Goal: Transaction & Acquisition: Purchase product/service

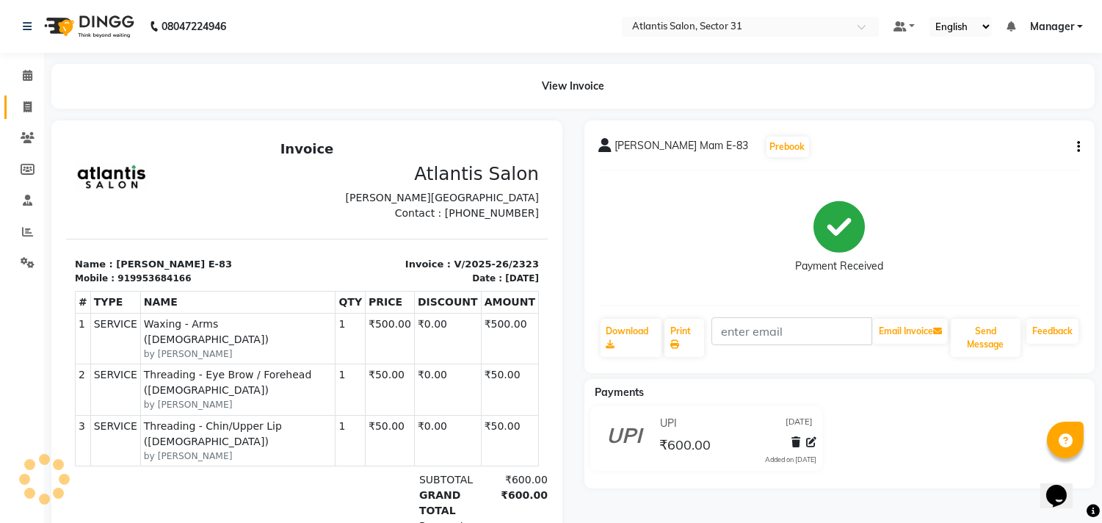
click at [26, 98] on link "Invoice" at bounding box center [21, 107] width 35 height 24
select select "service"
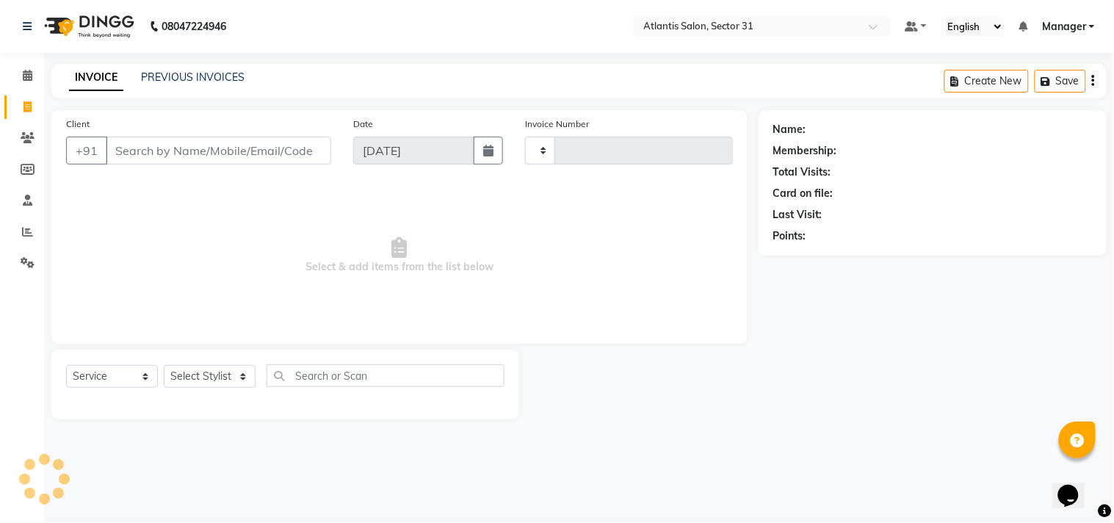
type input "2324"
select select "4391"
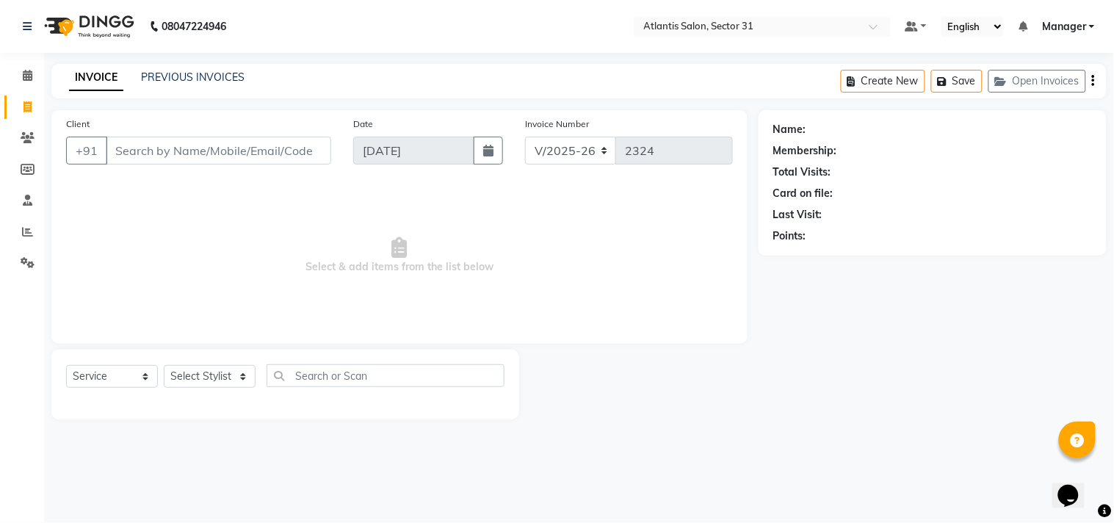
click at [152, 134] on div "Client +91" at bounding box center [198, 146] width 287 height 60
click at [163, 140] on input "Client" at bounding box center [218, 151] width 225 height 28
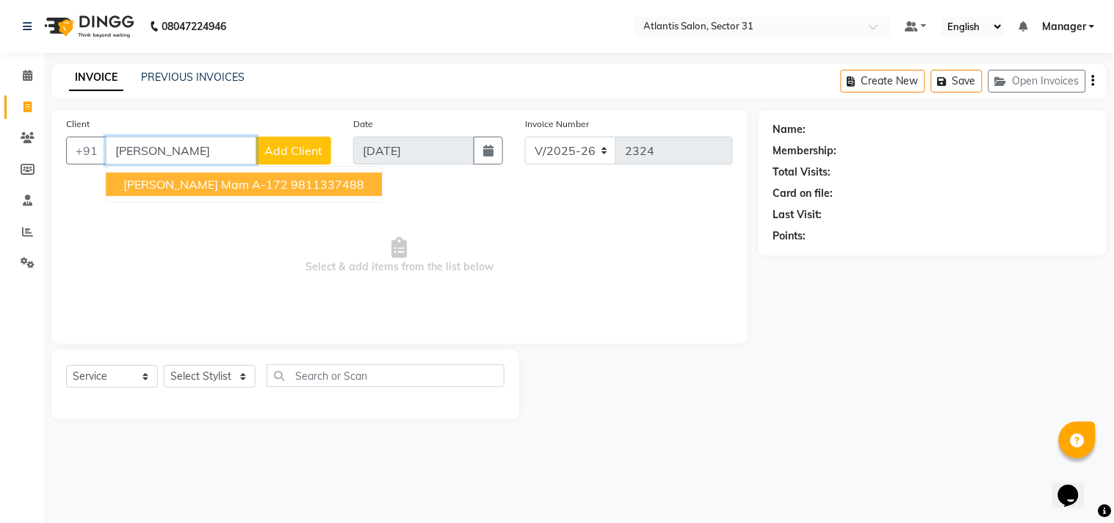
click at [174, 181] on span "[PERSON_NAME] Mam A-172" at bounding box center [205, 184] width 164 height 15
type input "9811337488"
click at [174, 182] on span "Select & add items from the list below" at bounding box center [399, 255] width 667 height 147
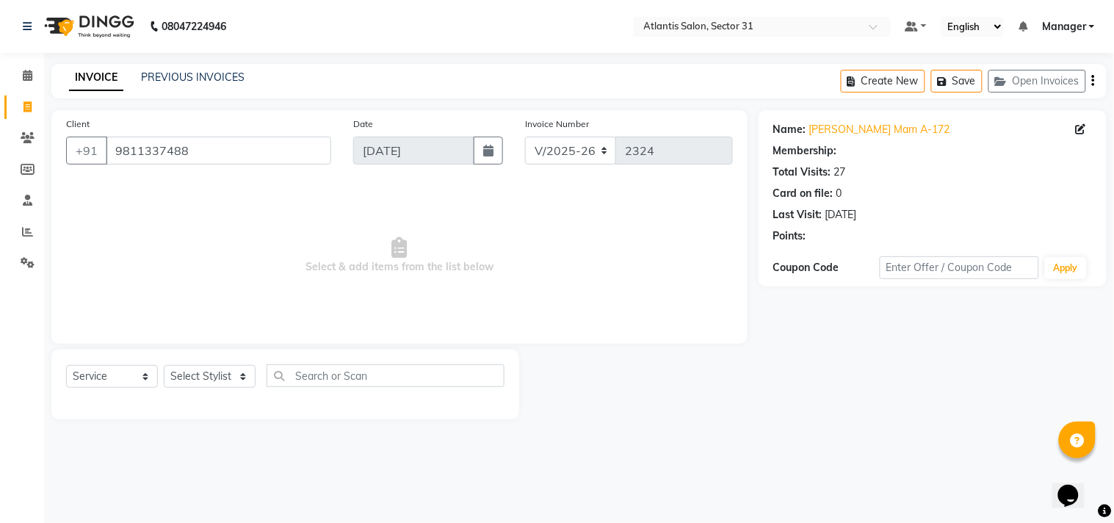
select select "1: Object"
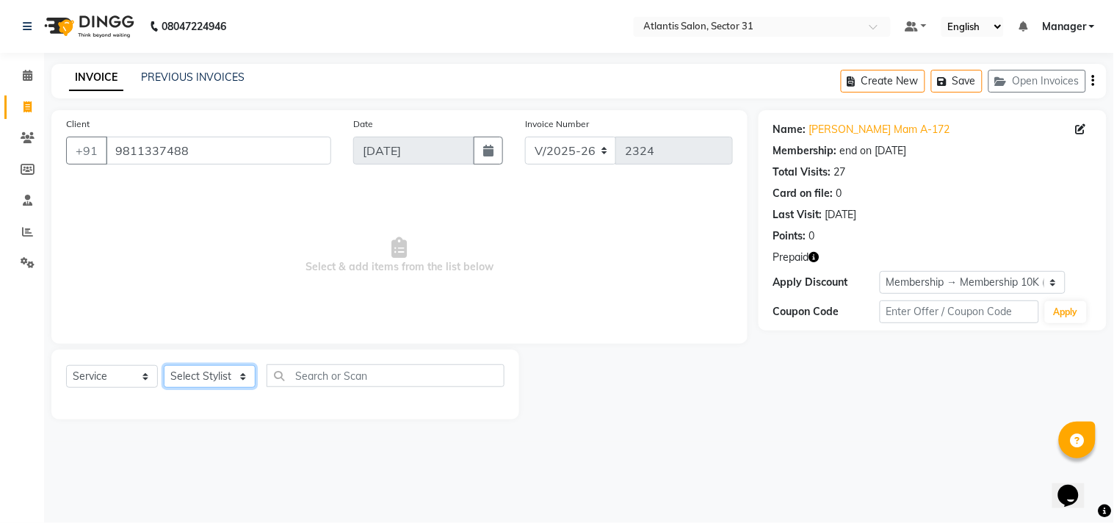
click at [220, 379] on select "Select Stylist Alka Annu Chetan Farman Kavita Manager Staff 31 Staff ILD Suraj" at bounding box center [210, 376] width 92 height 23
click at [222, 374] on select "Select Stylist Alka Annu Chetan Farman Kavita Manager Staff 31 Staff ILD Suraj" at bounding box center [210, 376] width 92 height 23
select select "62138"
click at [164, 366] on select "Select Stylist Alka Annu Chetan Farman Kavita Manager Staff 31 Staff ILD Suraj" at bounding box center [210, 376] width 92 height 23
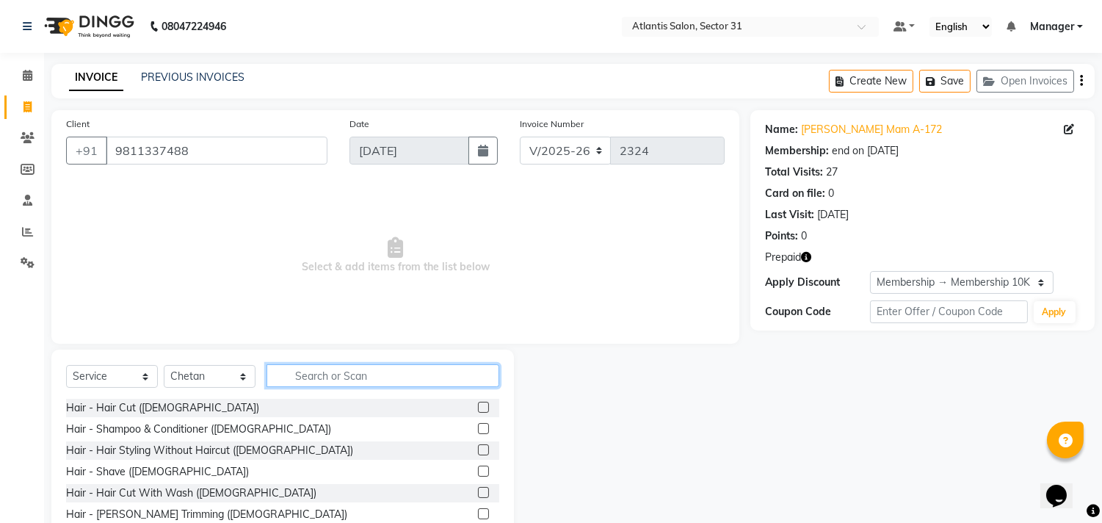
click at [319, 380] on input "text" at bounding box center [382, 375] width 233 height 23
click at [319, 379] on input "text" at bounding box center [382, 375] width 233 height 23
click at [319, 378] on input "s" at bounding box center [382, 375] width 233 height 23
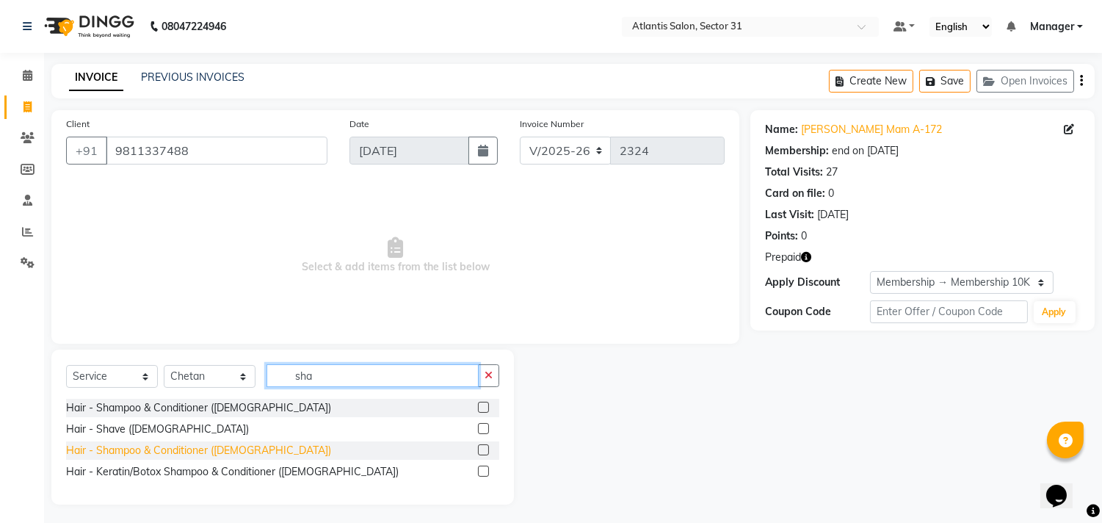
type input "sha"
click at [197, 453] on div "Hair - Shampoo & Conditioner ([DEMOGRAPHIC_DATA])" at bounding box center [198, 450] width 265 height 15
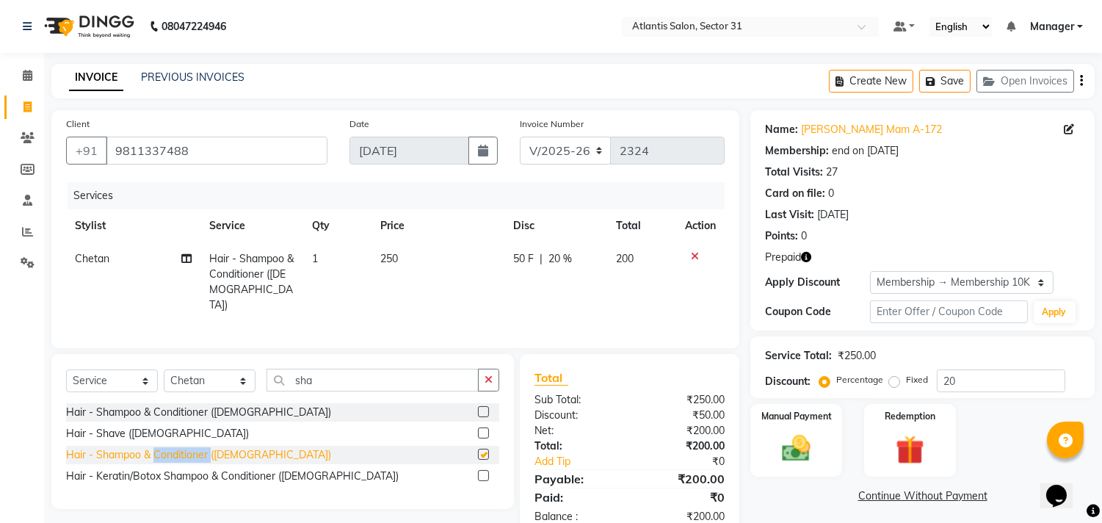
click at [197, 453] on div "Hair - Shampoo & Conditioner ([DEMOGRAPHIC_DATA])" at bounding box center [198, 454] width 265 height 15
checkbox input "false"
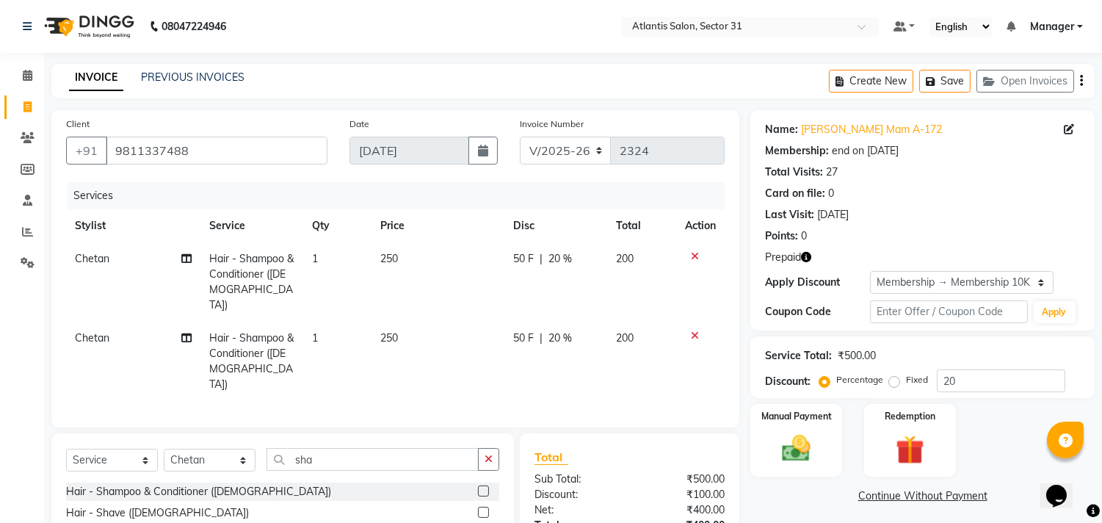
scroll to position [98, 0]
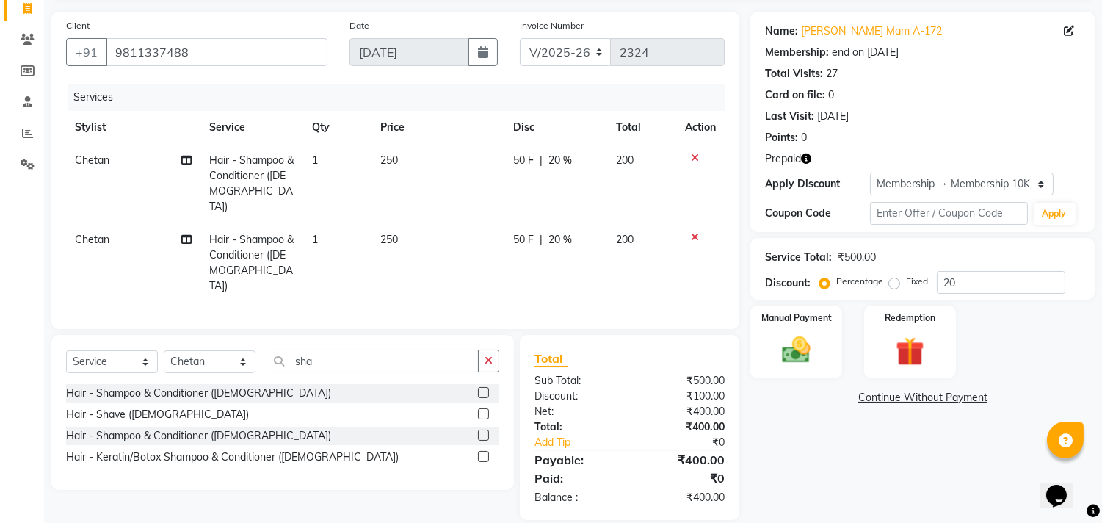
click at [691, 232] on icon at bounding box center [695, 237] width 8 height 10
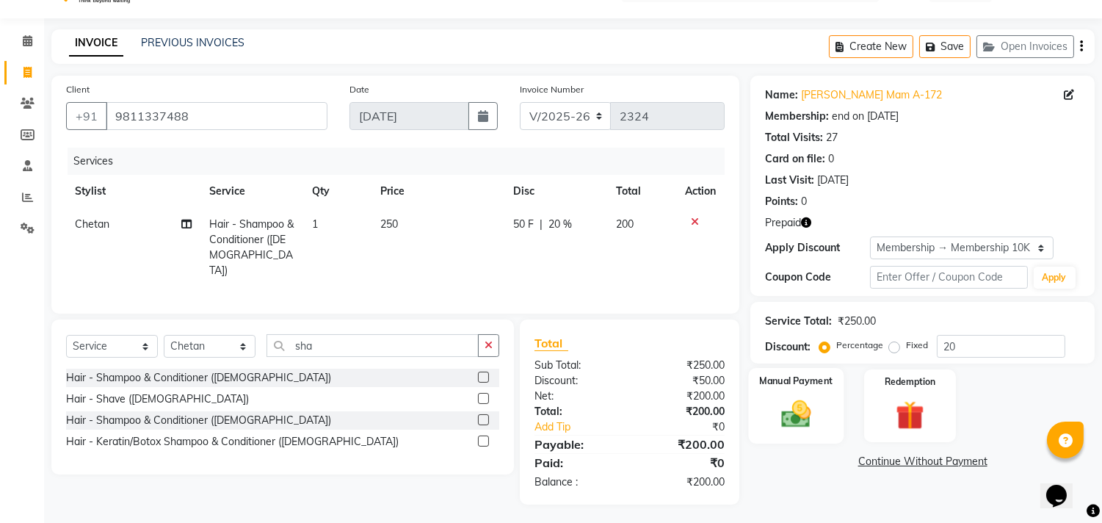
click at [772, 388] on div "Manual Payment" at bounding box center [796, 405] width 95 height 75
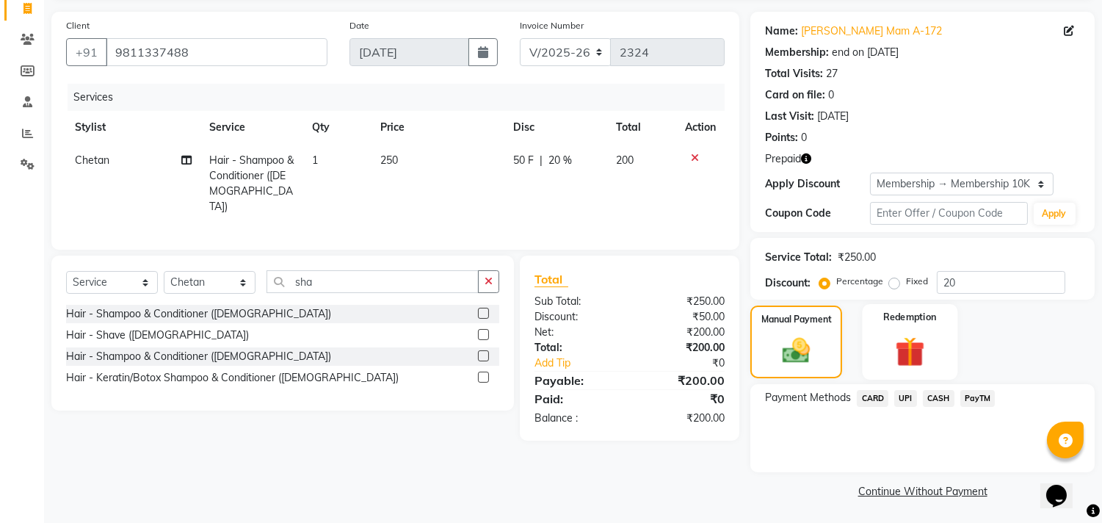
click at [916, 351] on img at bounding box center [909, 351] width 48 height 37
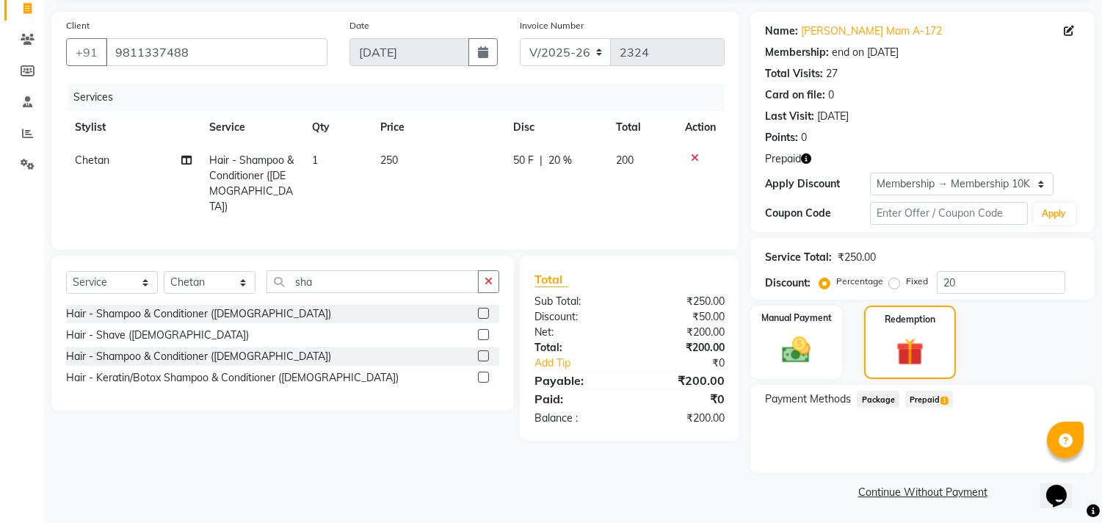
click at [934, 391] on span "Prepaid 1" at bounding box center [929, 399] width 48 height 17
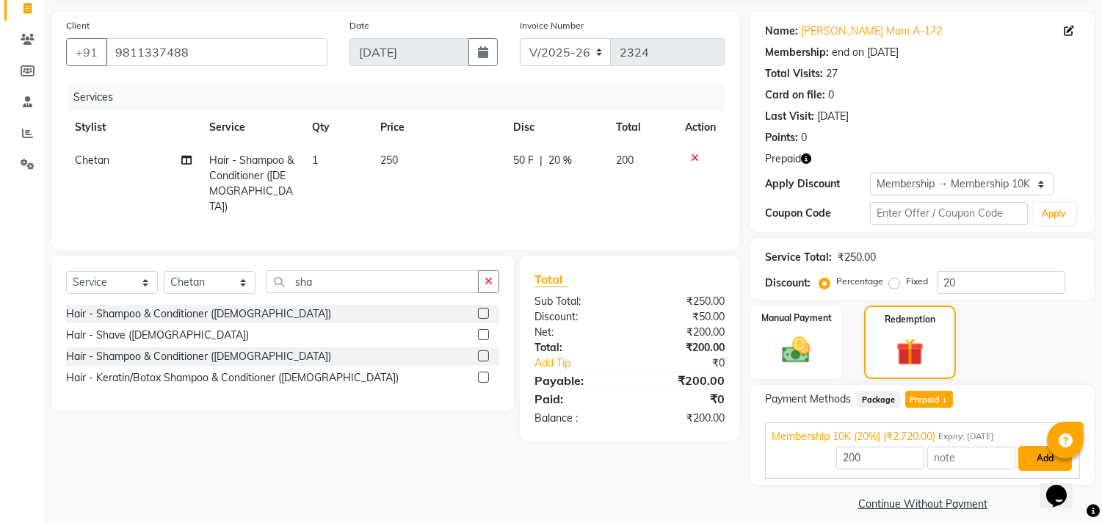
click at [1030, 456] on button "Add" at bounding box center [1045, 458] width 54 height 25
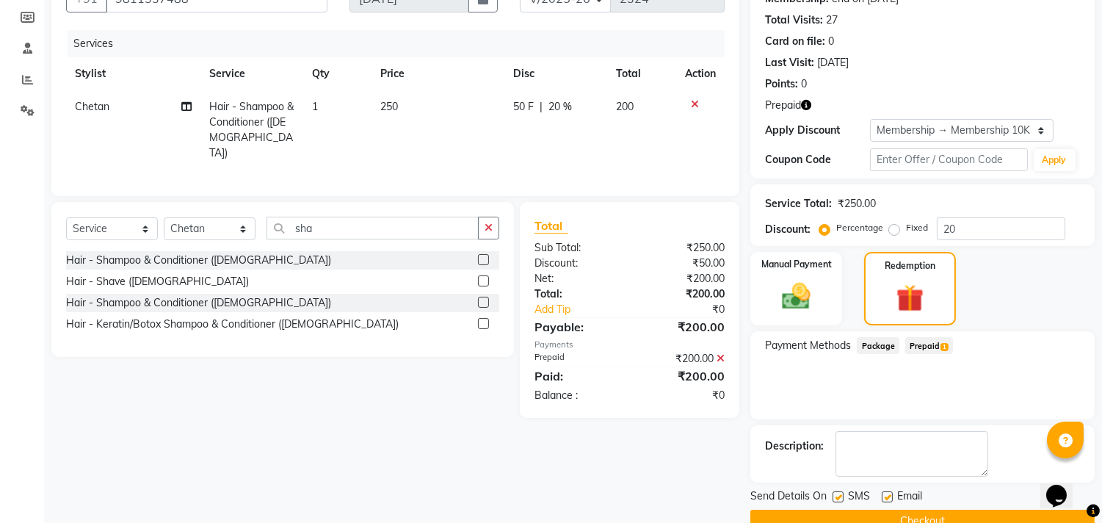
scroll to position [182, 0]
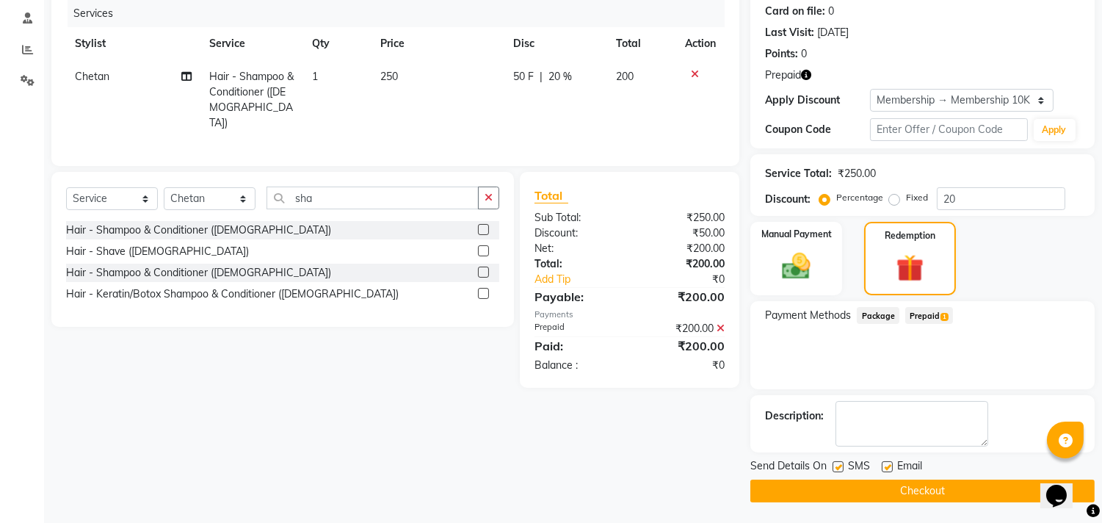
click at [970, 487] on button "Checkout" at bounding box center [922, 490] width 344 height 23
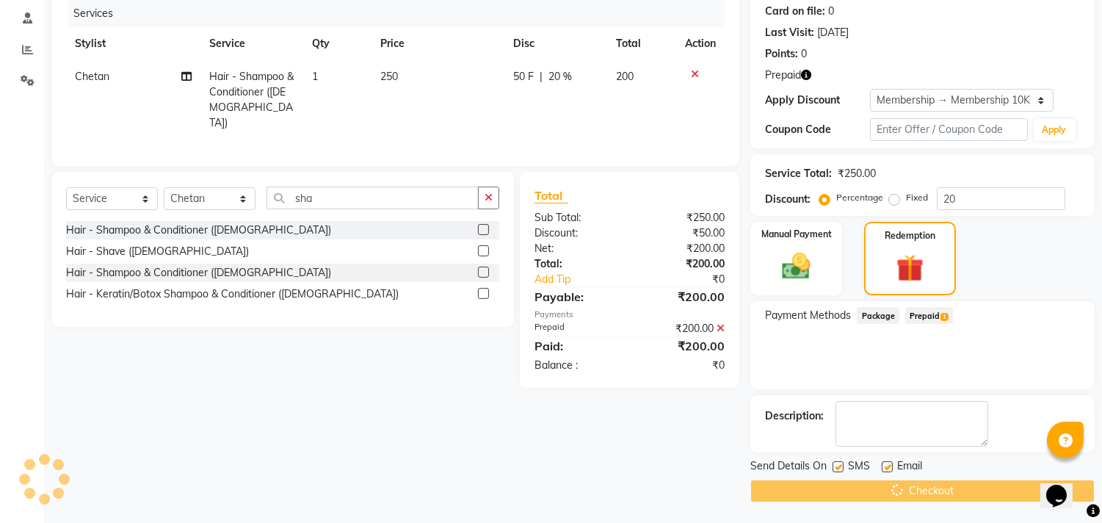
click at [970, 487] on div "Checkout" at bounding box center [922, 490] width 344 height 23
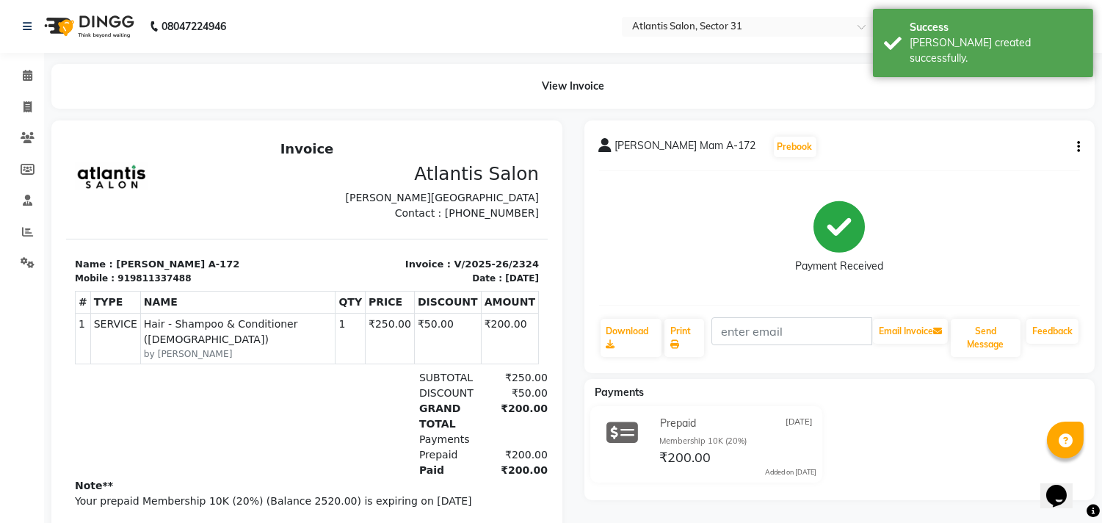
scroll to position [5, 0]
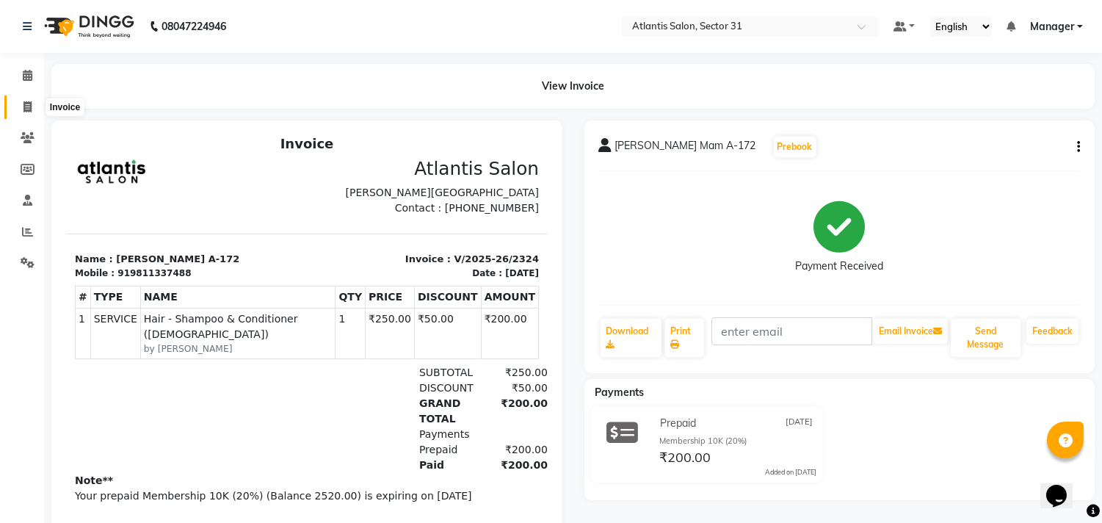
drag, startPoint x: 25, startPoint y: 105, endPoint x: 30, endPoint y: 116, distance: 12.2
click at [24, 105] on icon at bounding box center [27, 106] width 8 height 11
select select "service"
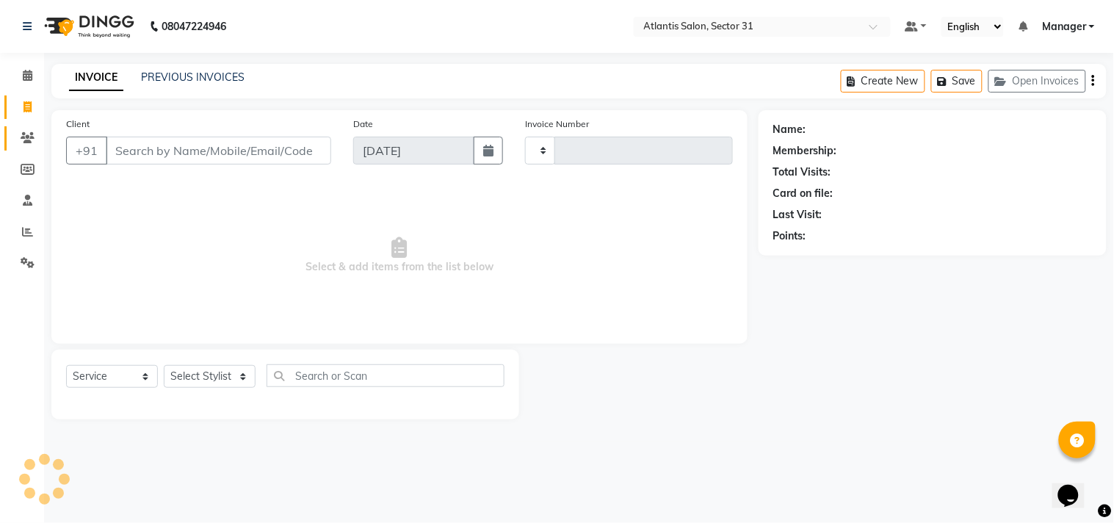
type input "2325"
select select "4391"
click at [21, 140] on icon at bounding box center [28, 137] width 14 height 11
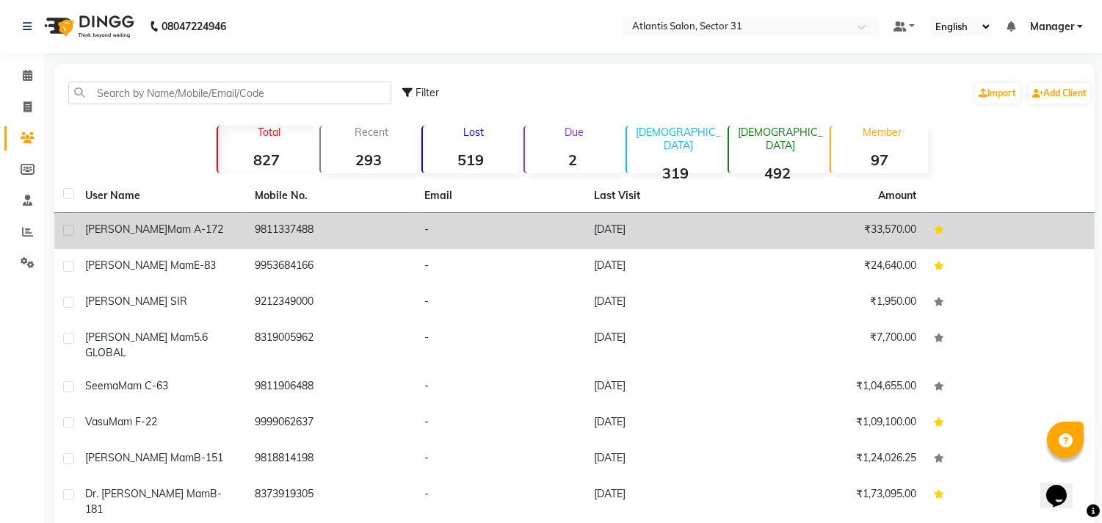
click at [167, 222] on span "Mam A-172" at bounding box center [195, 228] width 56 height 13
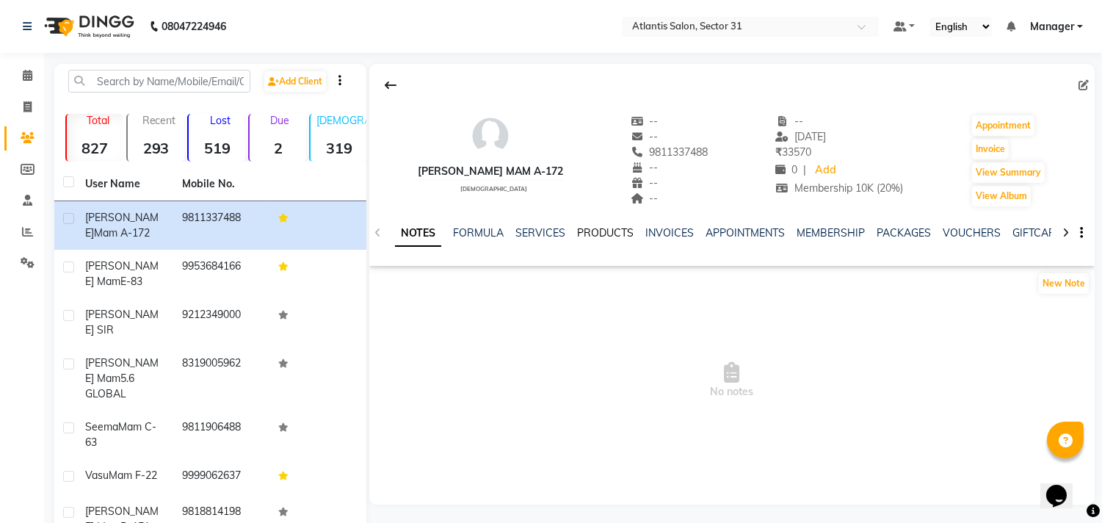
click at [611, 230] on link "PRODUCTS" at bounding box center [605, 232] width 57 height 13
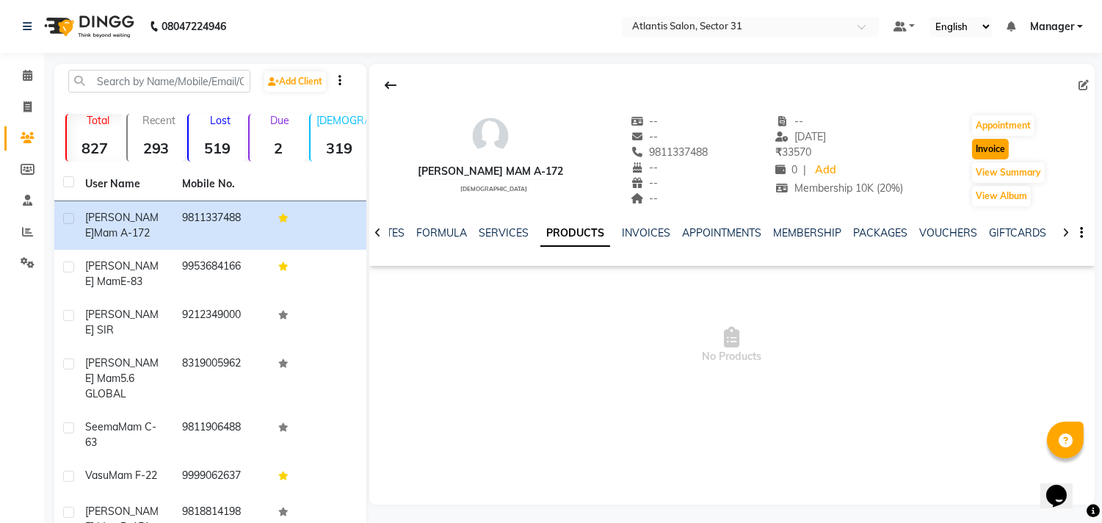
click at [984, 144] on button "Invoice" at bounding box center [990, 149] width 37 height 21
select select "service"
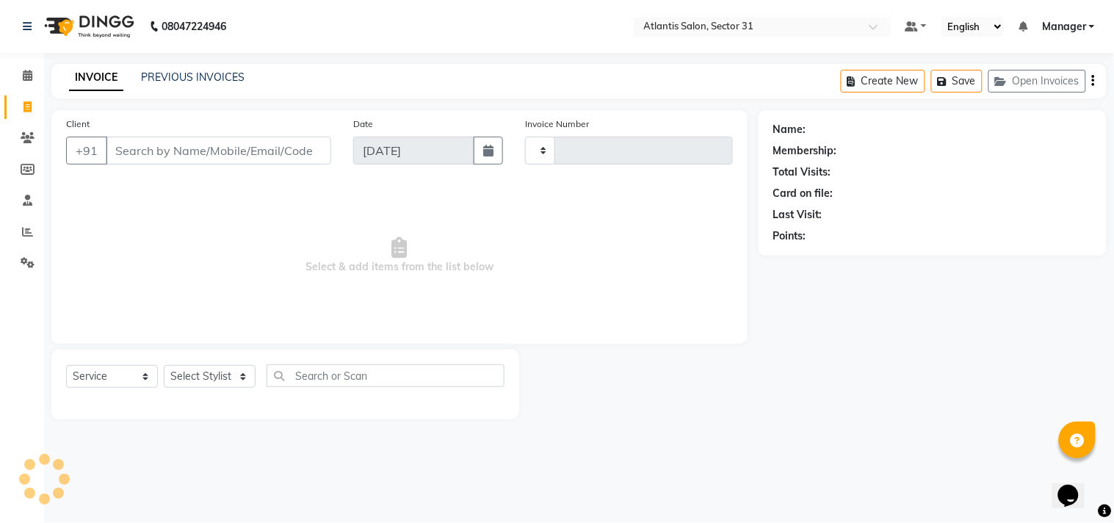
type input "9811337488"
click at [119, 369] on select "Select Service Product Membership Package Voucher Prepaid Gift Card" at bounding box center [112, 376] width 92 height 23
type input "2325"
select select "4391"
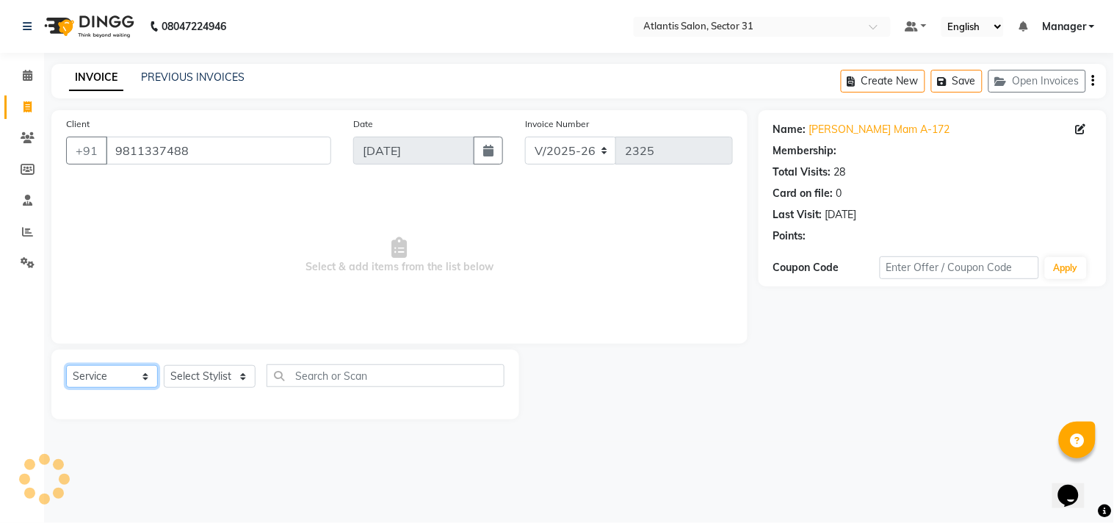
select select "1: Object"
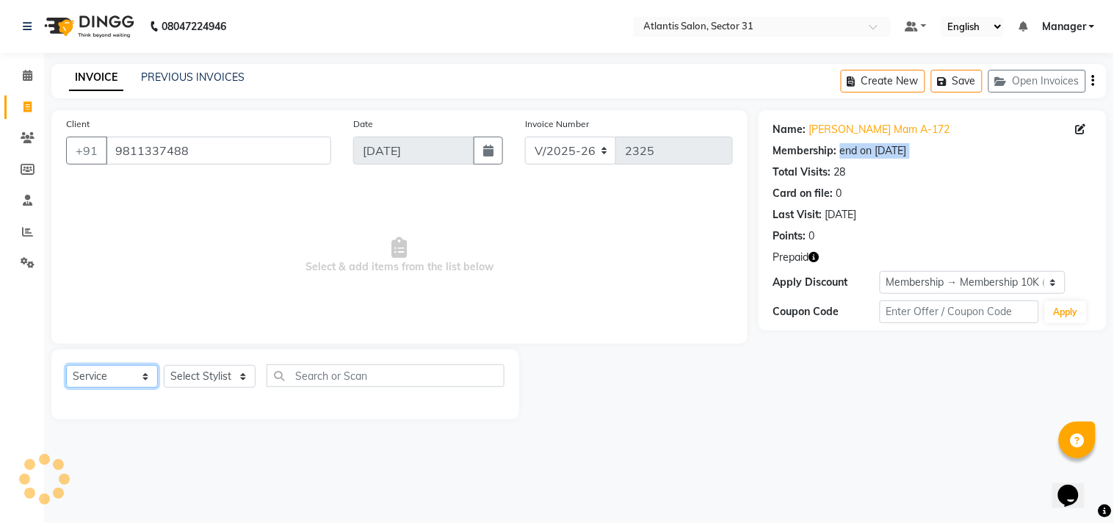
select select "product"
click at [66, 366] on select "Select Service Product Membership Package Voucher Prepaid Gift Card" at bounding box center [112, 376] width 92 height 23
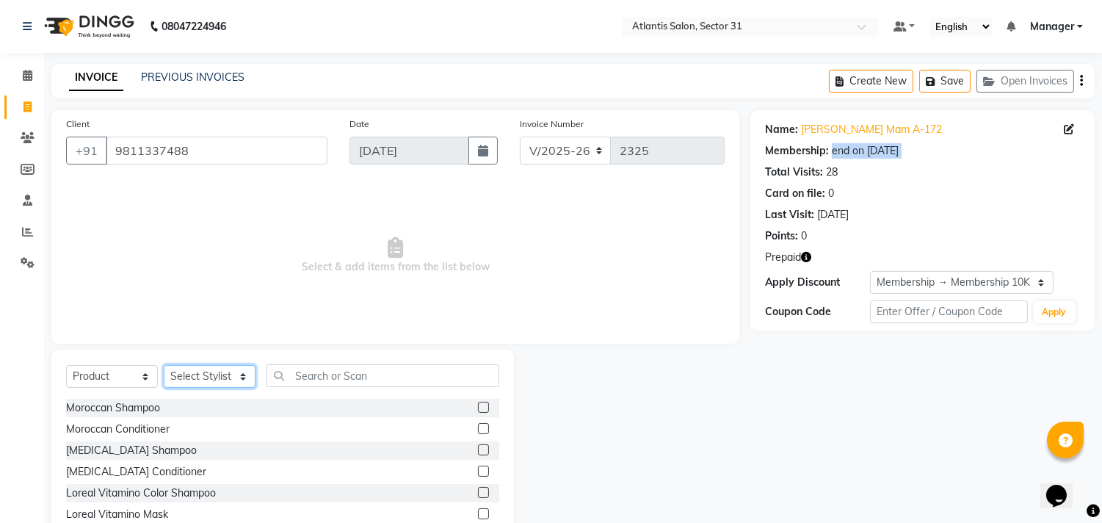
click at [189, 368] on select "Select Stylist Alka Annu Chetan Farman Kavita Manager Staff 31 Staff ILD Suraj" at bounding box center [210, 376] width 92 height 23
select select "24237"
click at [164, 366] on select "Select Stylist Alka Annu Chetan Farman Kavita Manager Staff 31 Staff ILD Suraj" at bounding box center [210, 376] width 92 height 23
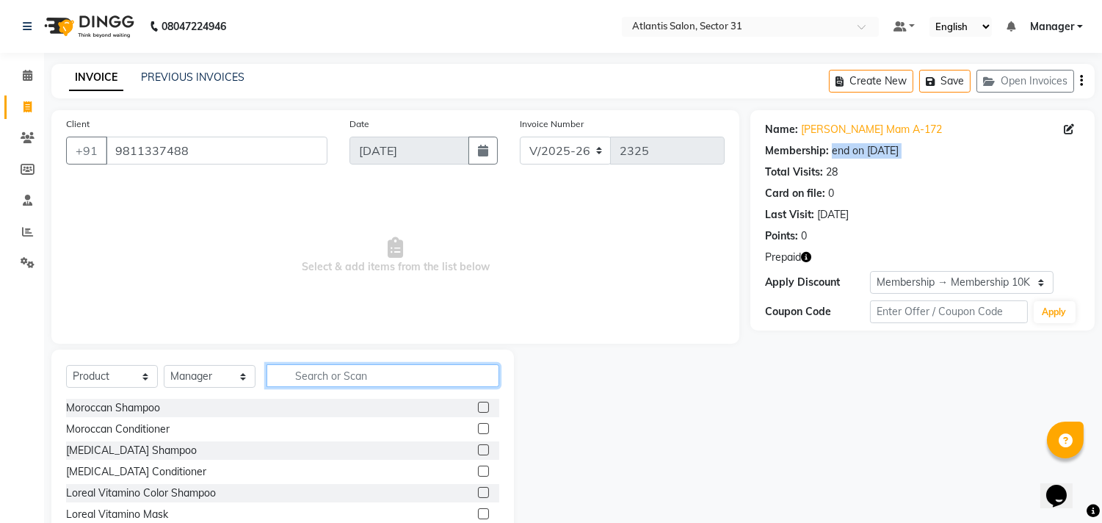
click at [309, 371] on input "text" at bounding box center [382, 375] width 233 height 23
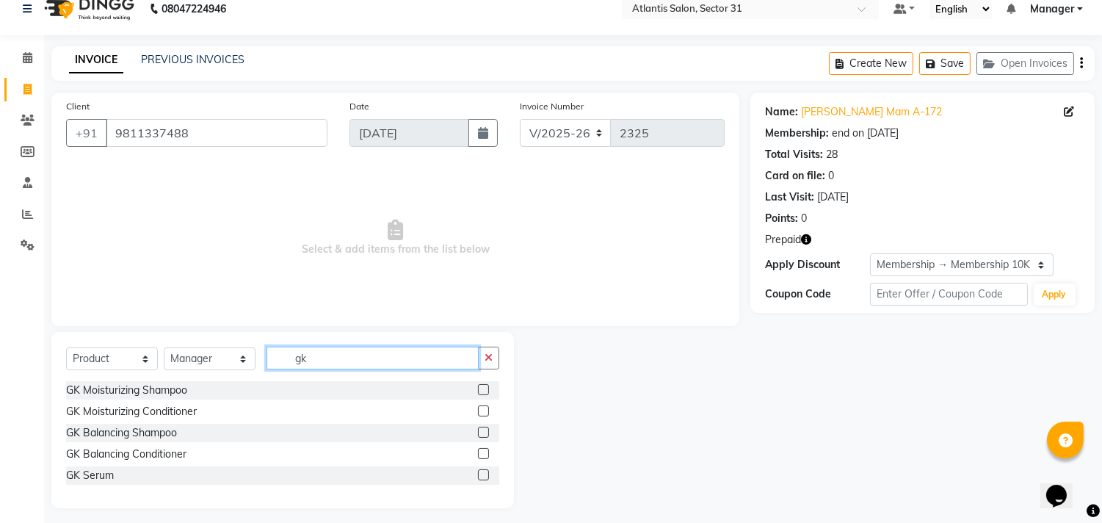
scroll to position [25, 0]
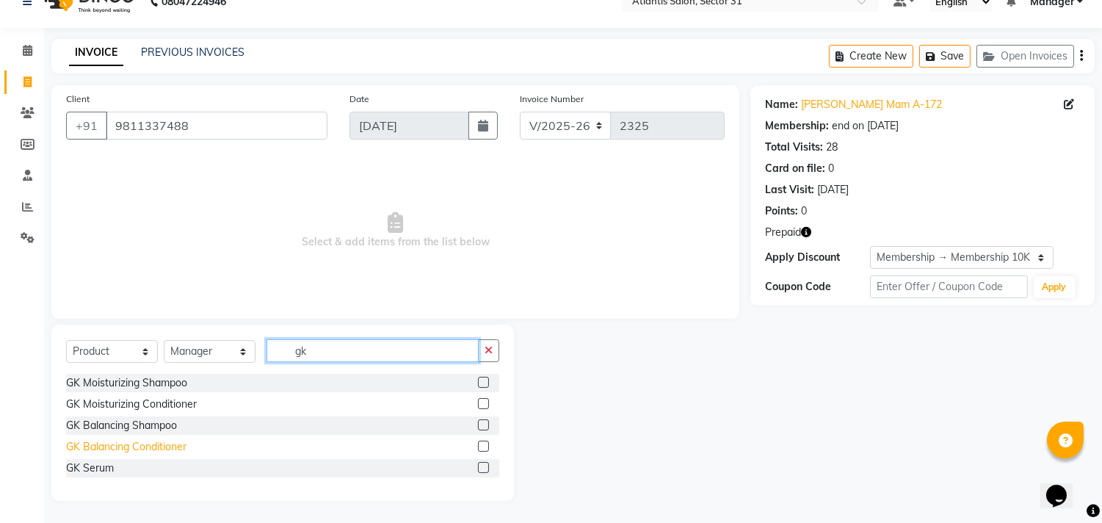
type input "gk"
drag, startPoint x: 154, startPoint y: 446, endPoint x: 283, endPoint y: 362, distance: 153.7
click at [159, 445] on div "GK Balancing Conditioner" at bounding box center [126, 446] width 120 height 15
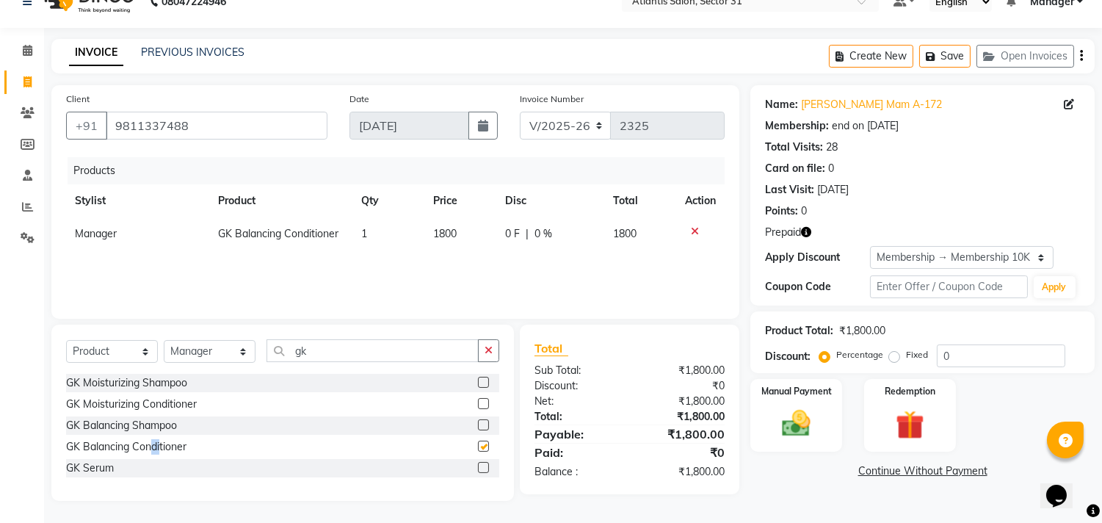
checkbox input "false"
click at [24, 112] on icon at bounding box center [28, 112] width 14 height 11
click at [475, 244] on td "1800" at bounding box center [460, 233] width 72 height 33
select select "24237"
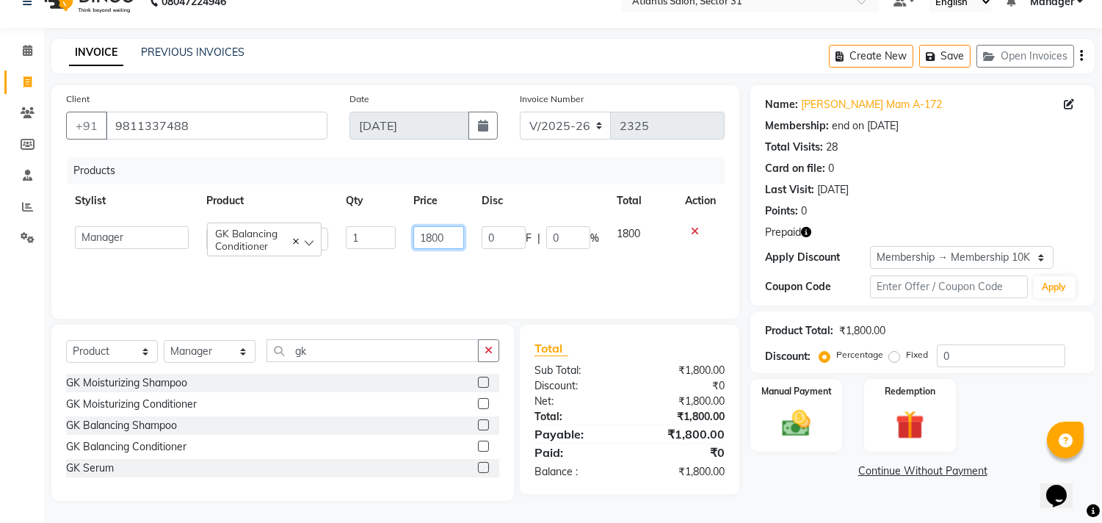
click at [451, 236] on input "1800" at bounding box center [438, 237] width 51 height 23
type input "1"
type input "1950"
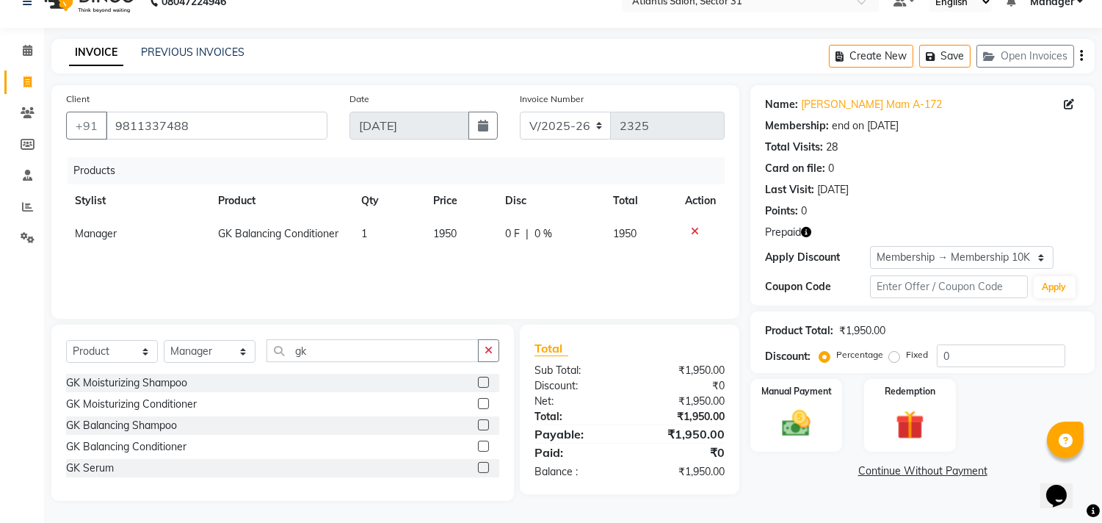
drag, startPoint x: 470, startPoint y: 258, endPoint x: 586, endPoint y: 273, distance: 117.0
click at [472, 260] on div "Products Stylist Product Qty Price Disc Total Action Manager GK Balancing Condi…" at bounding box center [395, 230] width 659 height 147
click at [1009, 354] on input "0" at bounding box center [1001, 355] width 128 height 23
type input "5"
click at [796, 404] on div "Manual Payment" at bounding box center [796, 414] width 95 height 75
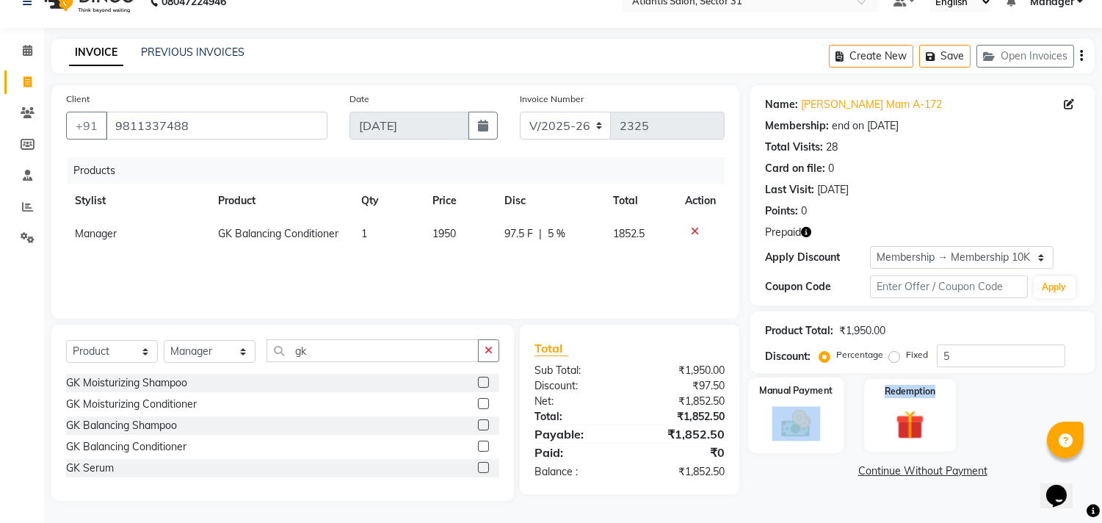
drag, startPoint x: 796, startPoint y: 404, endPoint x: 806, endPoint y: 404, distance: 10.3
click at [799, 404] on div "Manual Payment" at bounding box center [796, 414] width 95 height 75
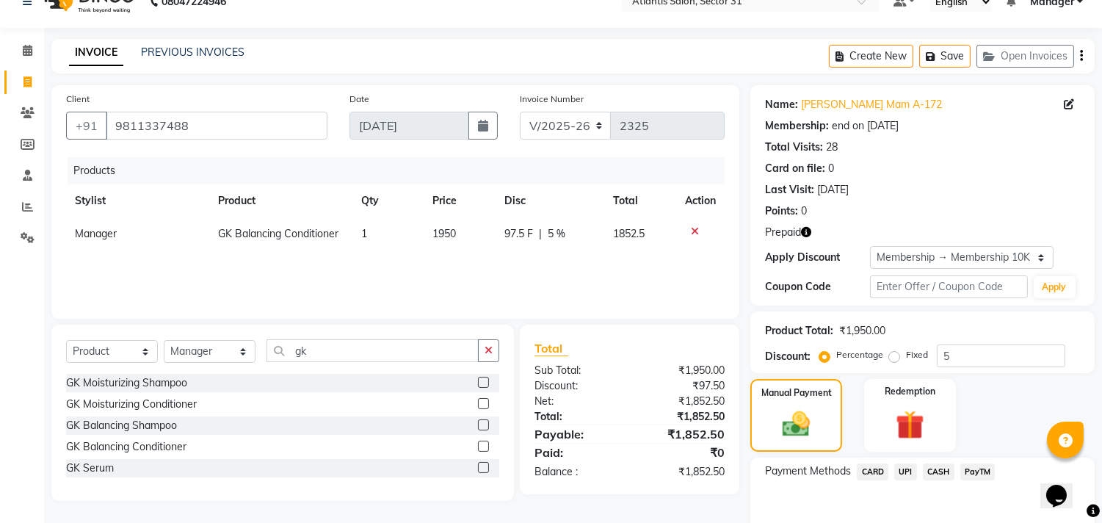
click at [907, 471] on span "UPI" at bounding box center [905, 471] width 23 height 17
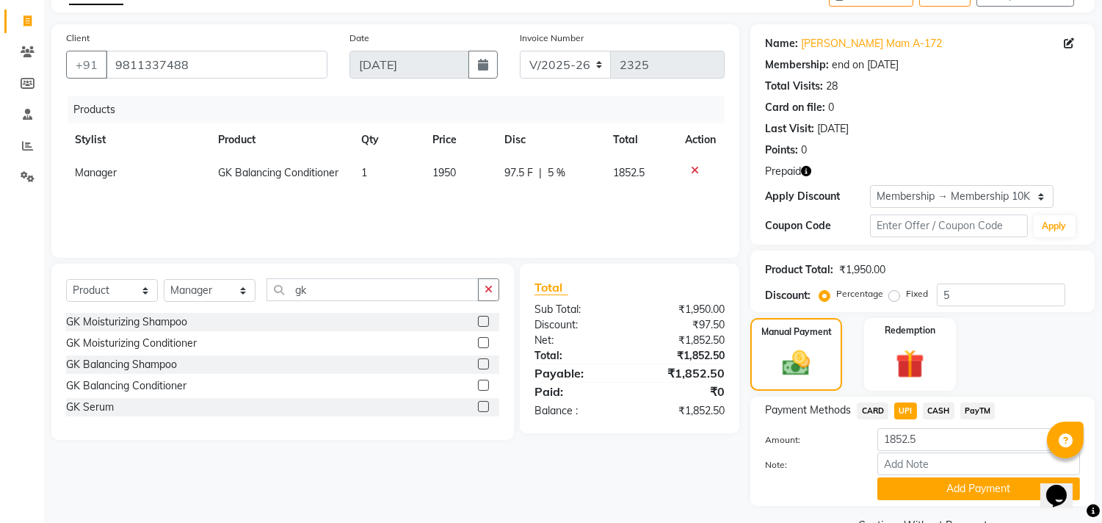
scroll to position [120, 0]
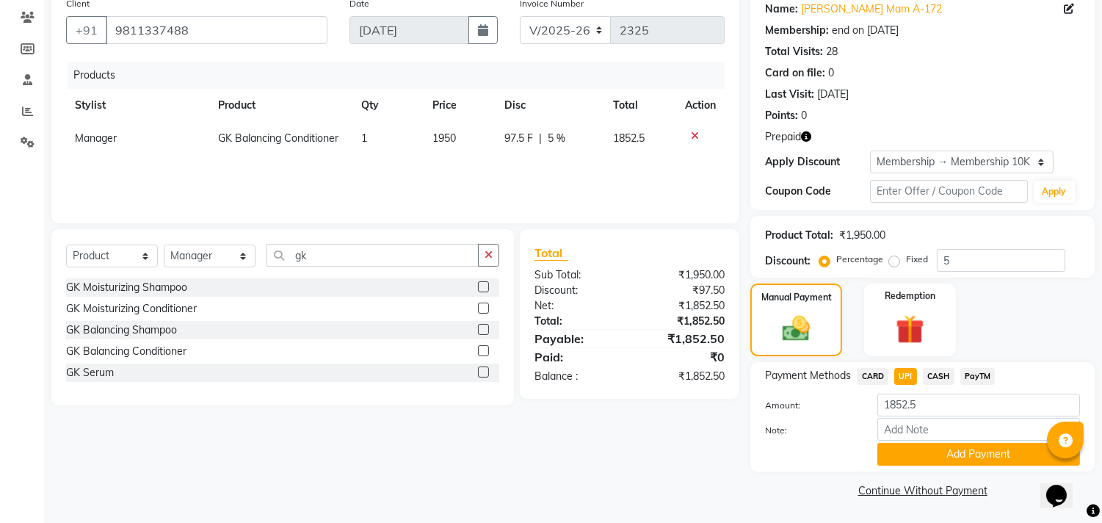
click at [935, 441] on div "Note:" at bounding box center [922, 430] width 337 height 25
click at [937, 451] on button "Add Payment" at bounding box center [978, 454] width 203 height 23
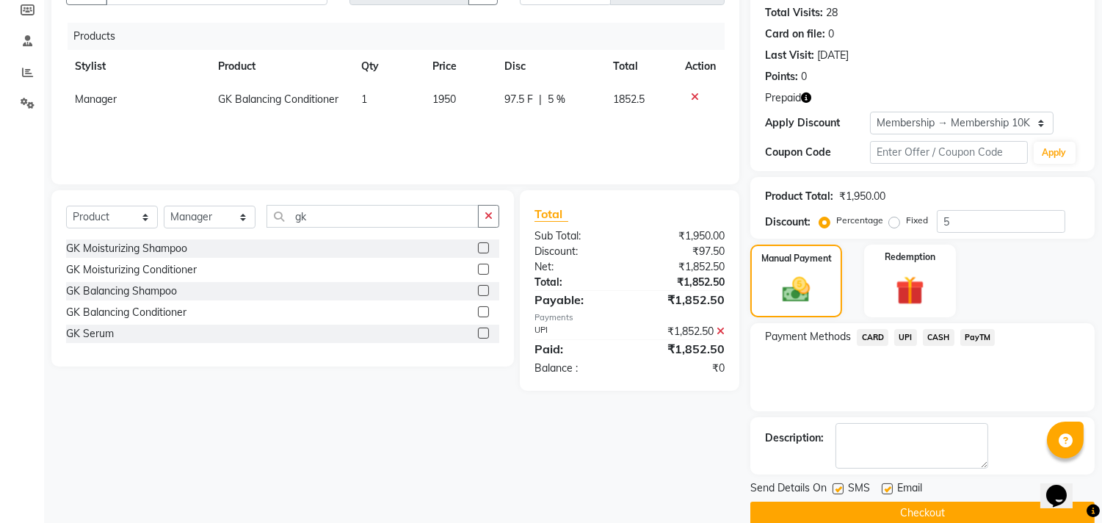
scroll to position [181, 0]
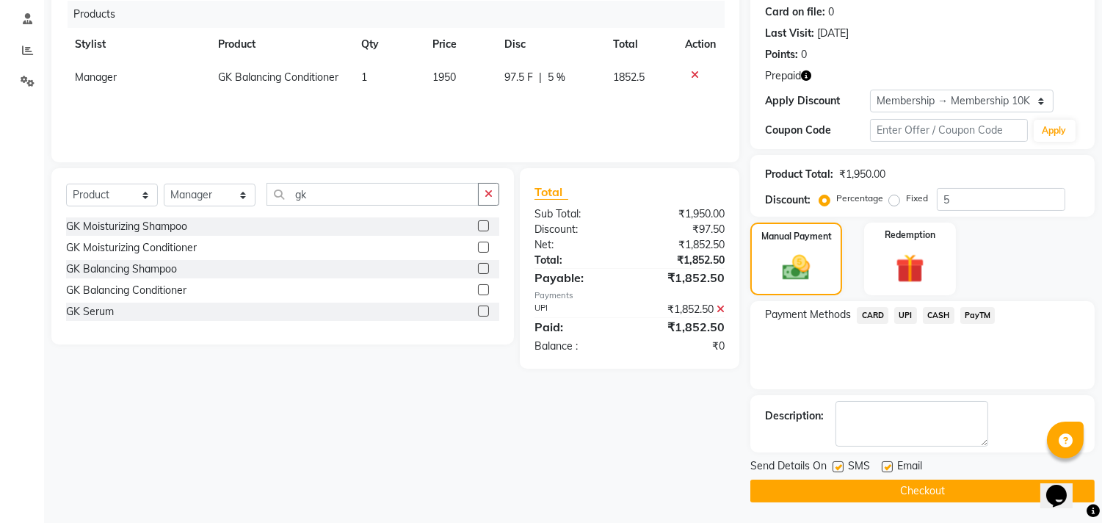
click at [936, 482] on button "Checkout" at bounding box center [922, 490] width 344 height 23
click at [936, 482] on div "Checkout" at bounding box center [922, 490] width 344 height 23
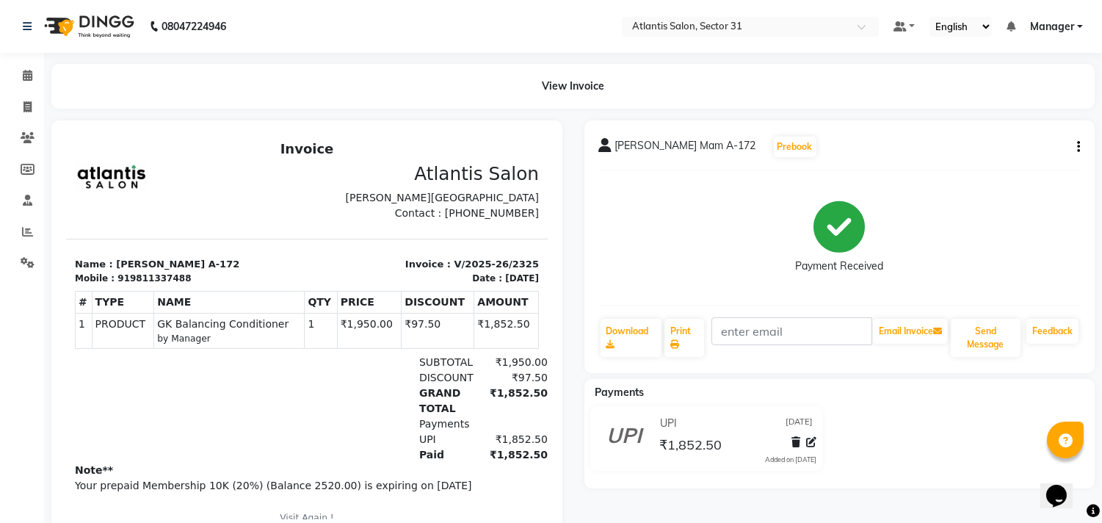
click at [734, 283] on div "Payment Received" at bounding box center [840, 238] width 482 height 110
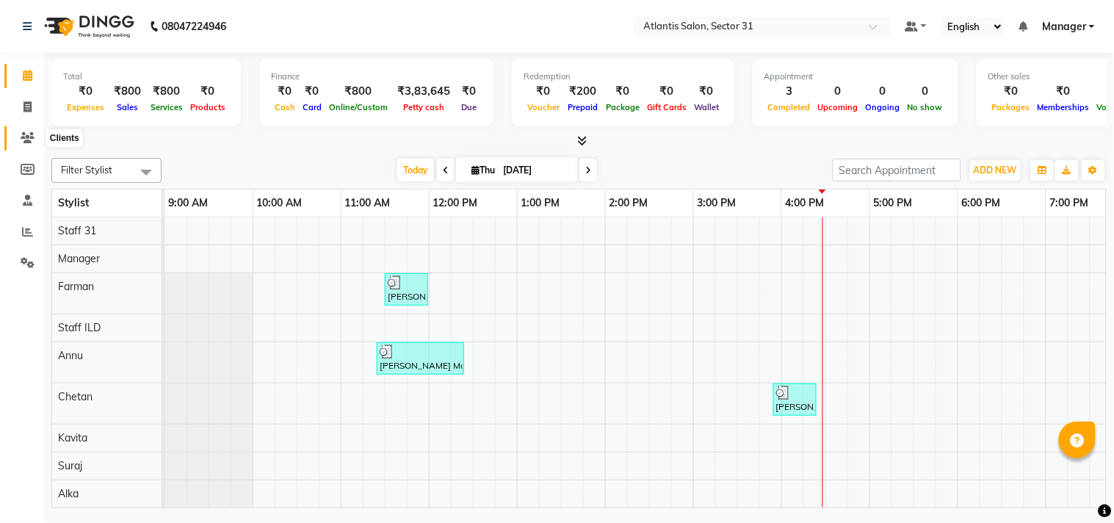
drag, startPoint x: 20, startPoint y: 130, endPoint x: 43, endPoint y: 134, distance: 23.2
click at [23, 130] on span at bounding box center [28, 138] width 26 height 17
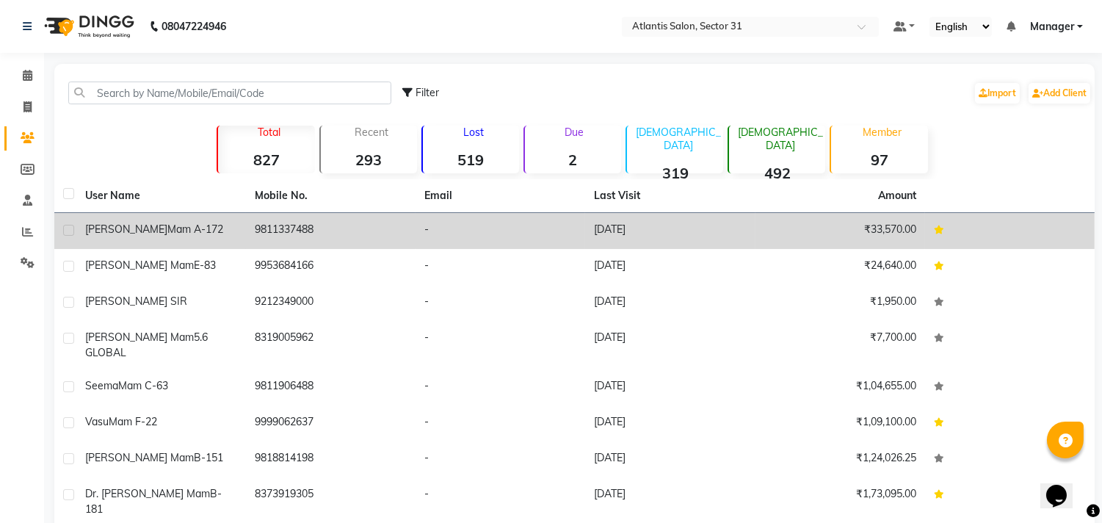
click at [167, 225] on span "Mam A-172" at bounding box center [195, 228] width 56 height 13
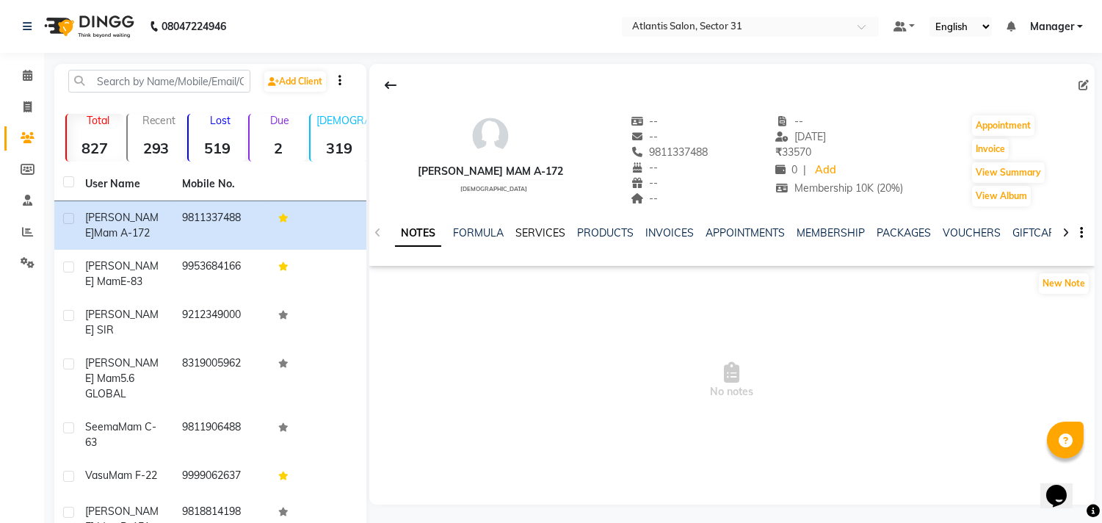
click at [548, 228] on link "SERVICES" at bounding box center [540, 232] width 50 height 13
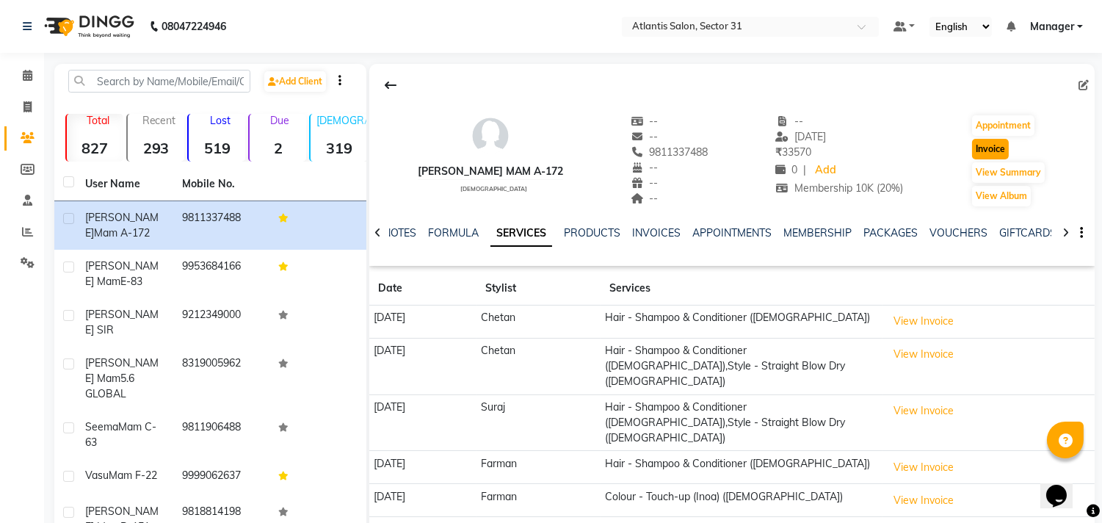
click at [977, 159] on button "Invoice" at bounding box center [990, 149] width 37 height 21
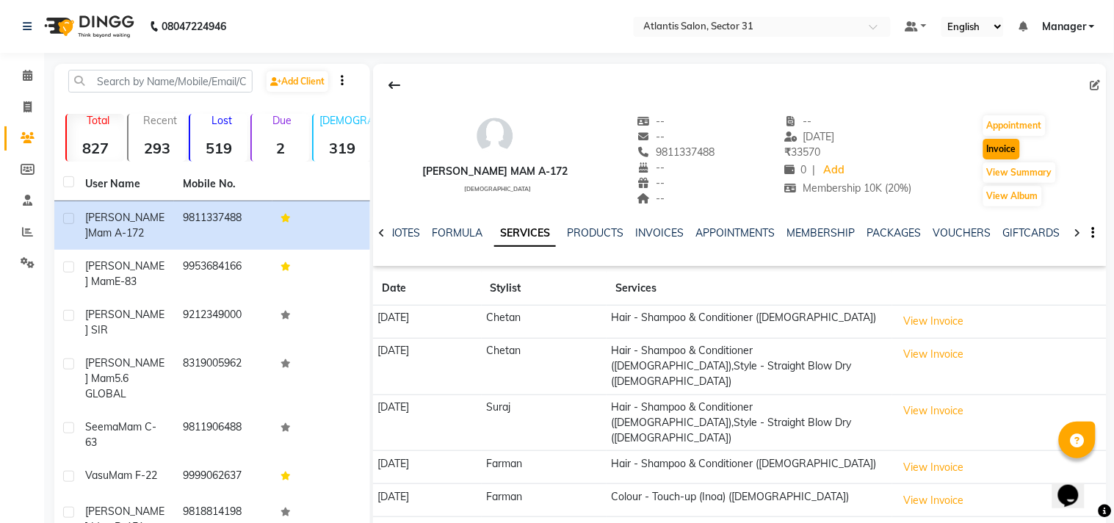
select select "4391"
select select "service"
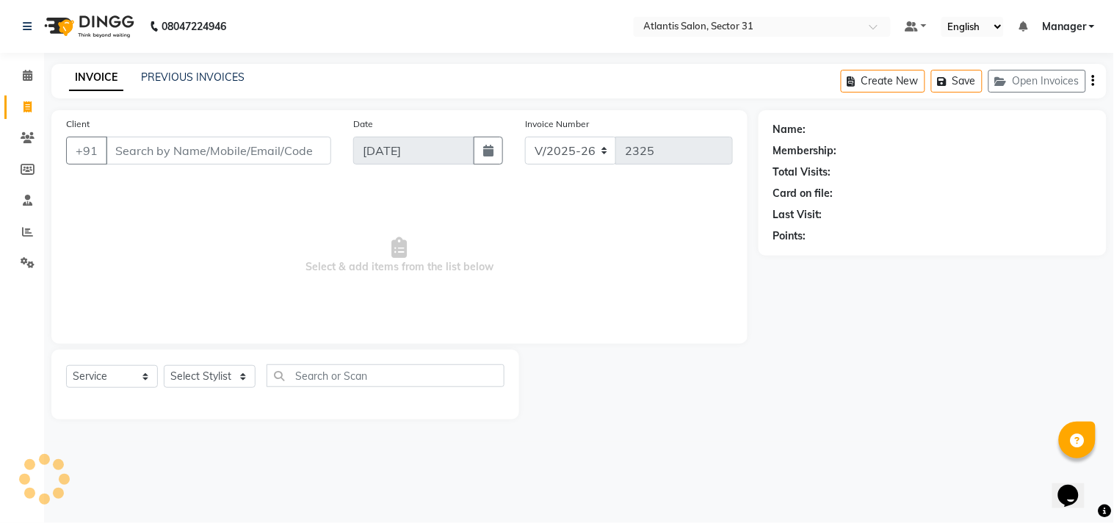
type input "9811337488"
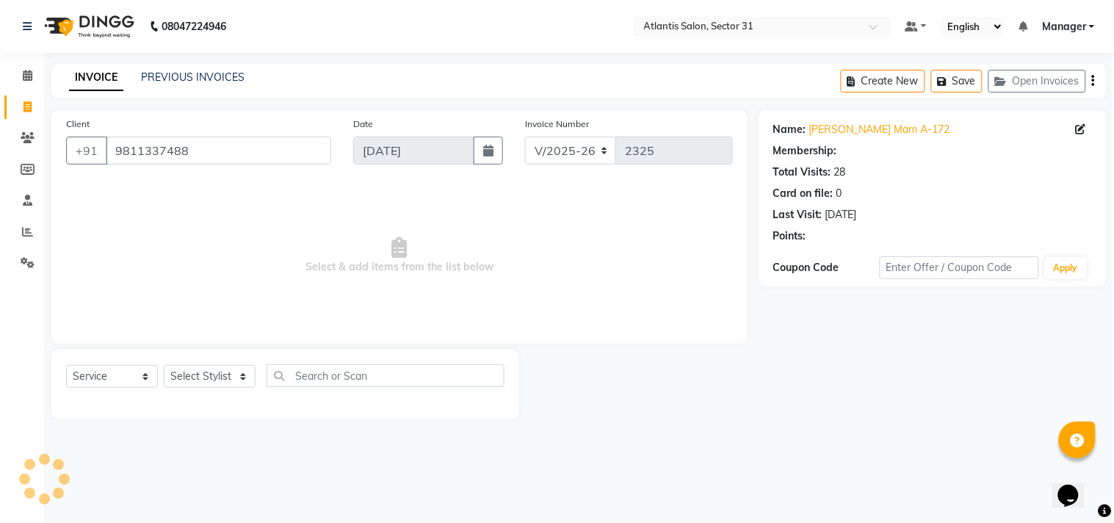
select select "1: Object"
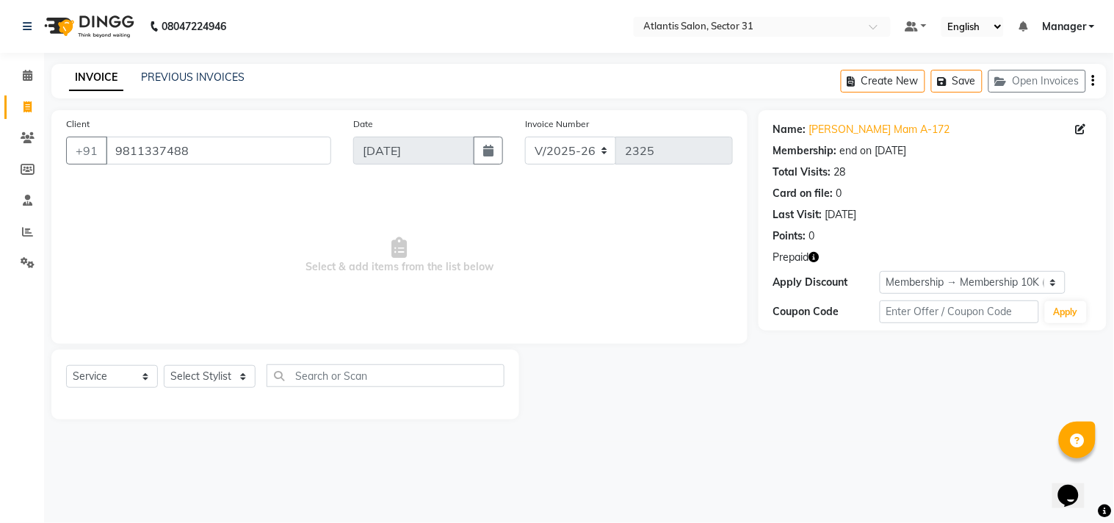
click at [819, 253] on icon "button" at bounding box center [814, 257] width 10 height 10
